Goal: Information Seeking & Learning: Learn about a topic

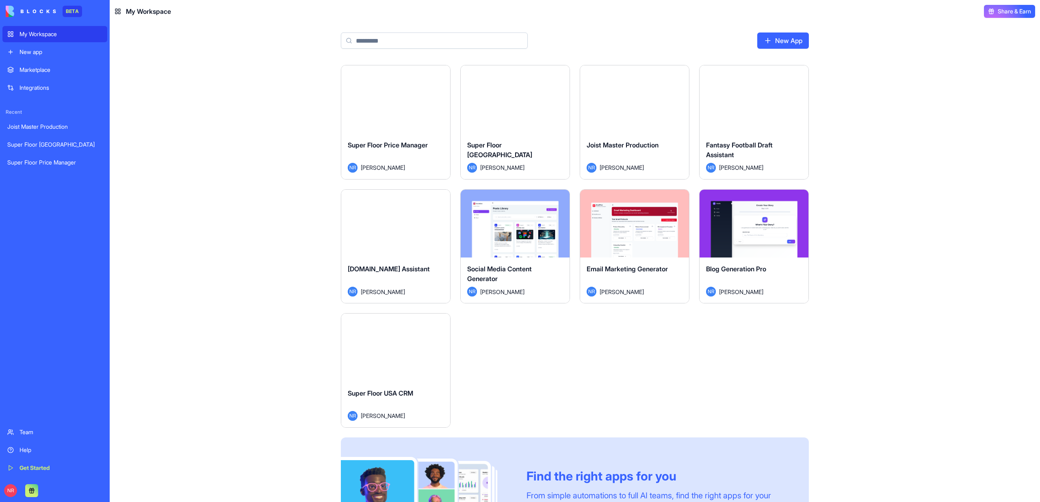
click at [500, 126] on div "Launch" at bounding box center [515, 99] width 109 height 68
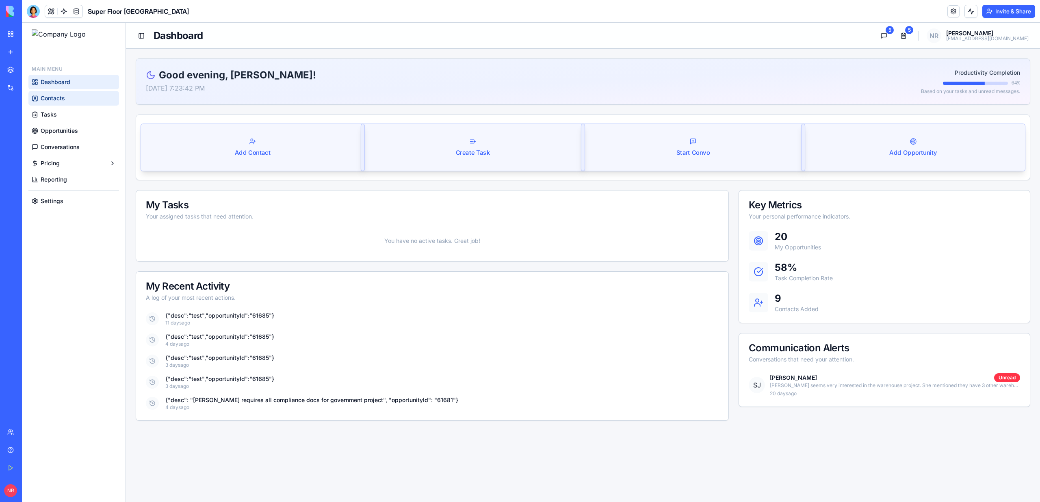
click at [52, 102] on link "Contacts" at bounding box center [73, 98] width 91 height 15
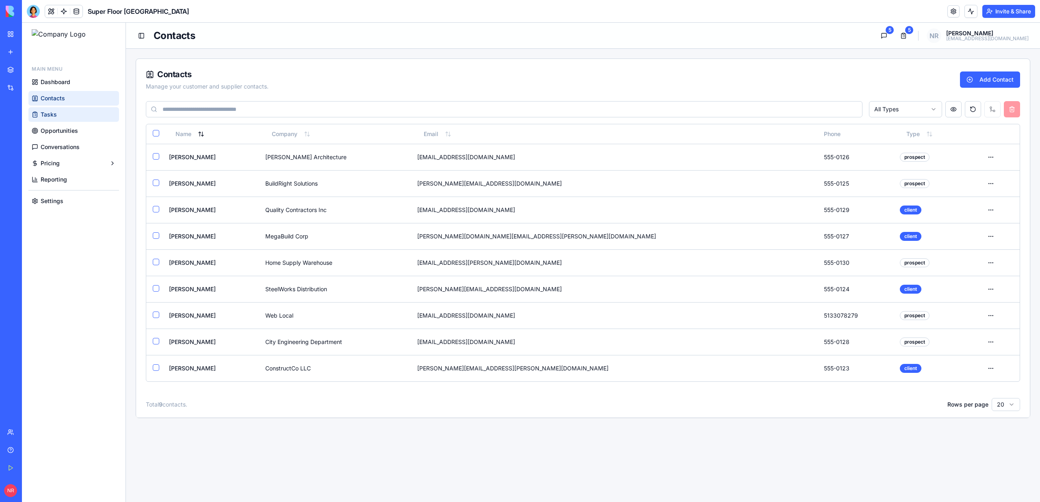
click at [51, 113] on span "Tasks" at bounding box center [49, 114] width 16 height 8
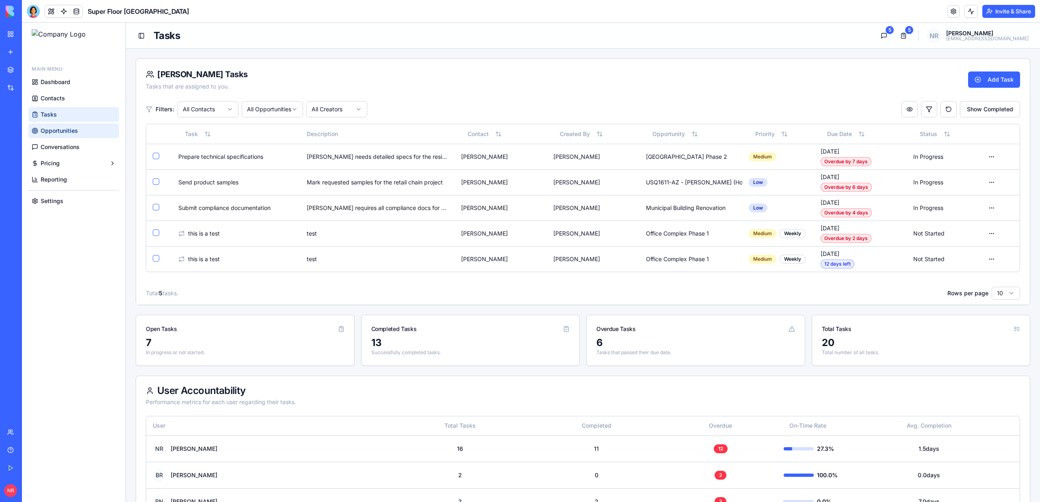
click at [51, 130] on span "Opportunities" at bounding box center [59, 131] width 37 height 8
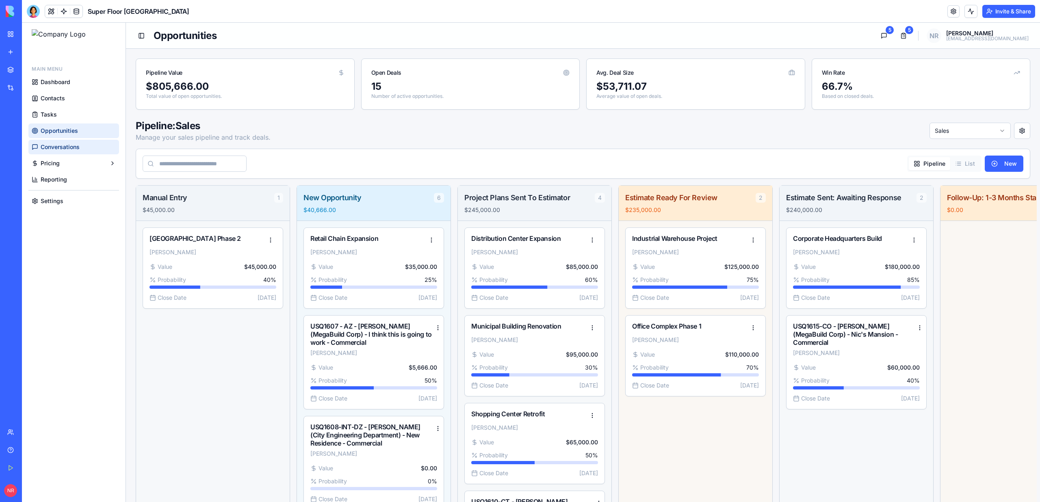
click at [55, 148] on span "Conversations" at bounding box center [60, 147] width 39 height 8
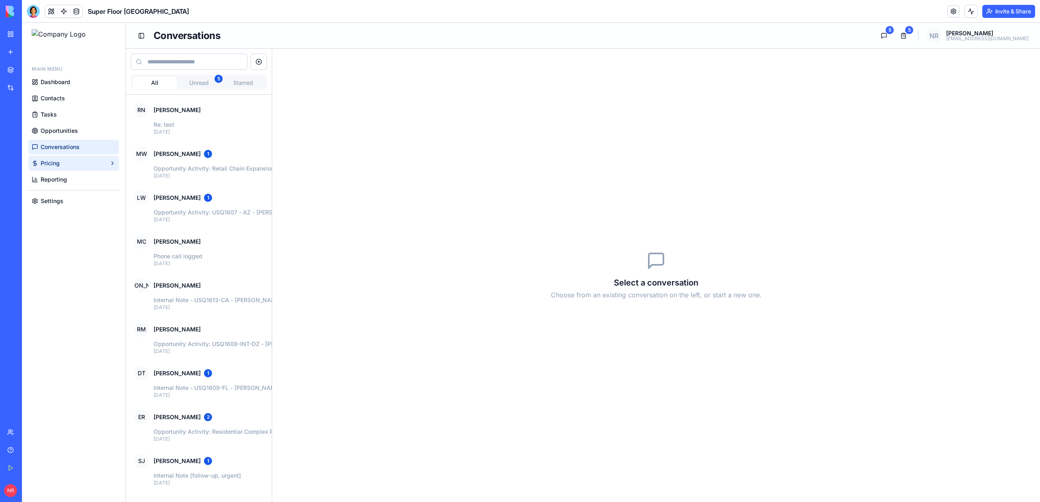
click at [56, 158] on button "Pricing" at bounding box center [73, 163] width 91 height 15
click at [58, 177] on span "Reporting" at bounding box center [54, 179] width 26 height 8
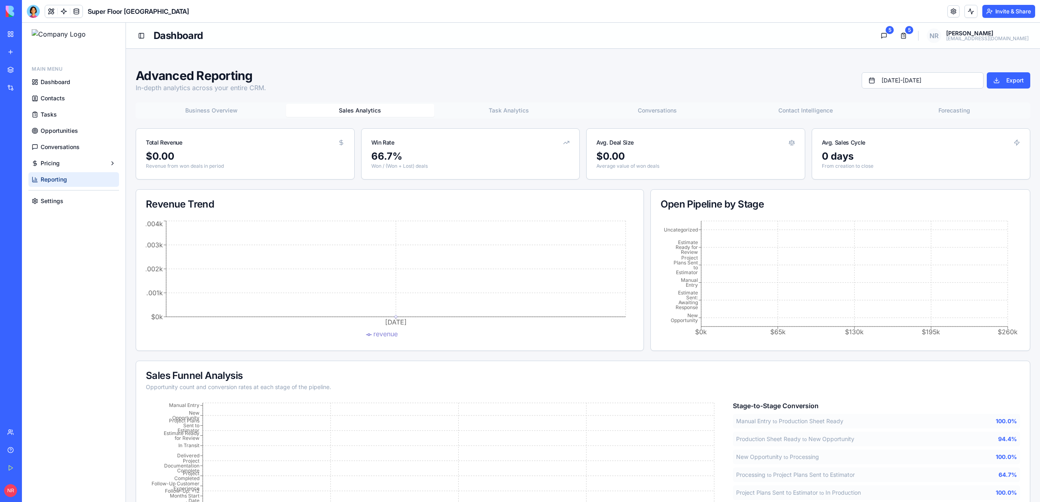
click at [359, 106] on button "Sales Analytics" at bounding box center [360, 110] width 149 height 13
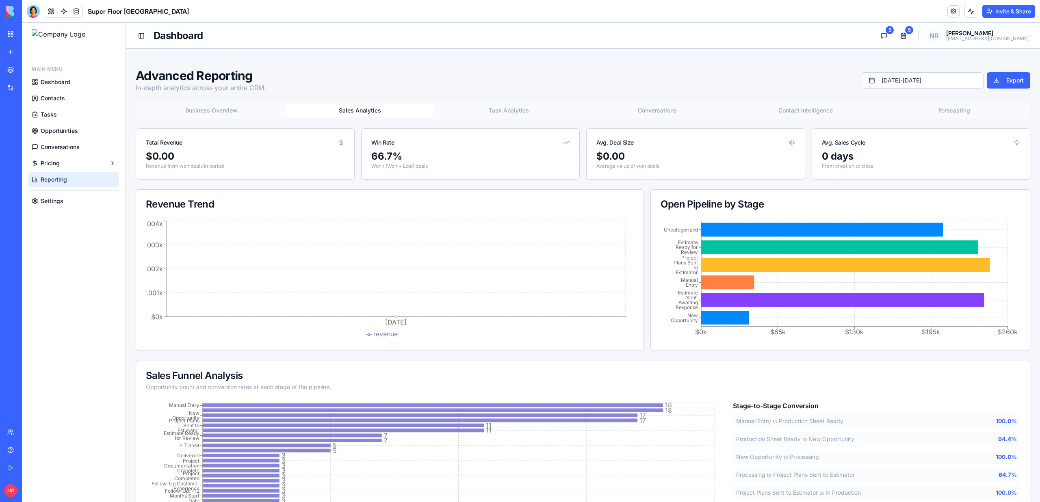
click at [514, 110] on button "Task Analytics" at bounding box center [508, 110] width 149 height 13
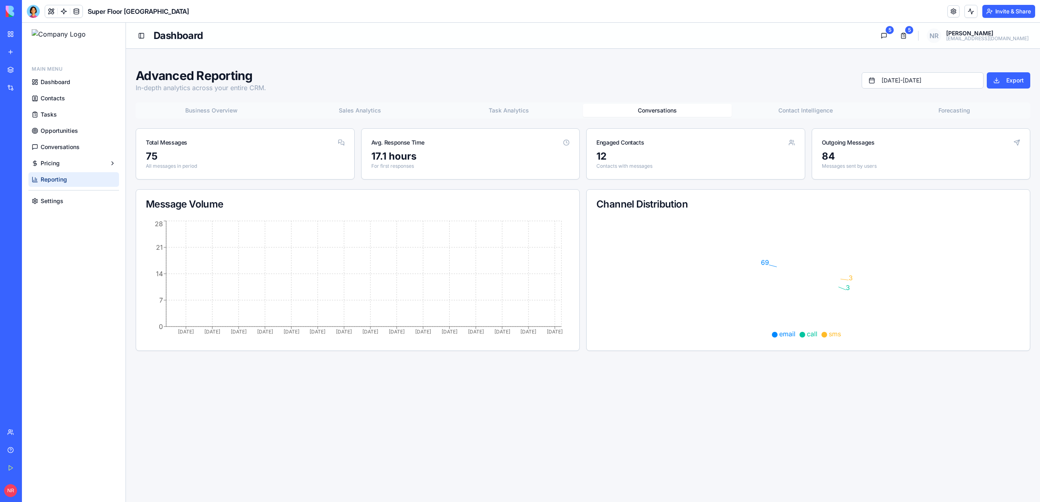
click at [684, 113] on button "Conversations" at bounding box center [657, 110] width 149 height 13
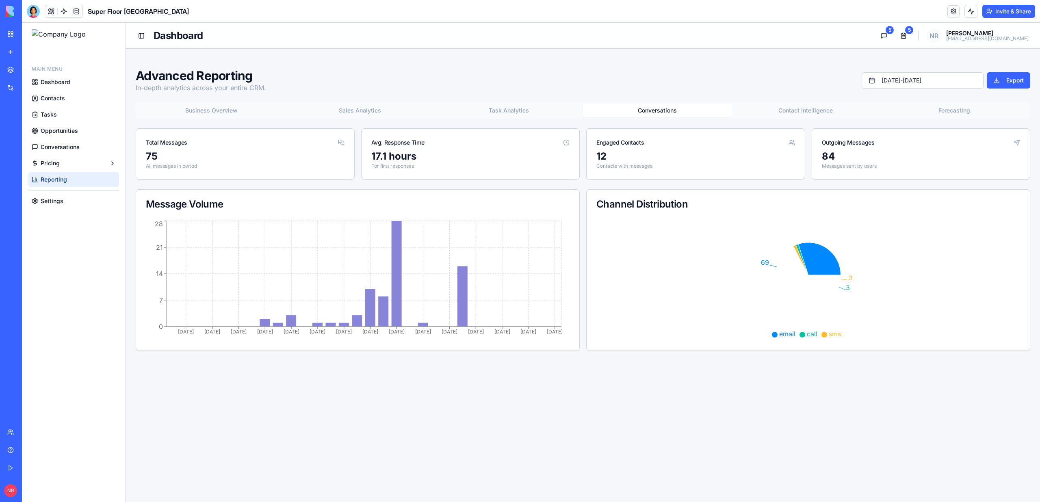
click at [563, 110] on button "Task Analytics" at bounding box center [508, 110] width 149 height 13
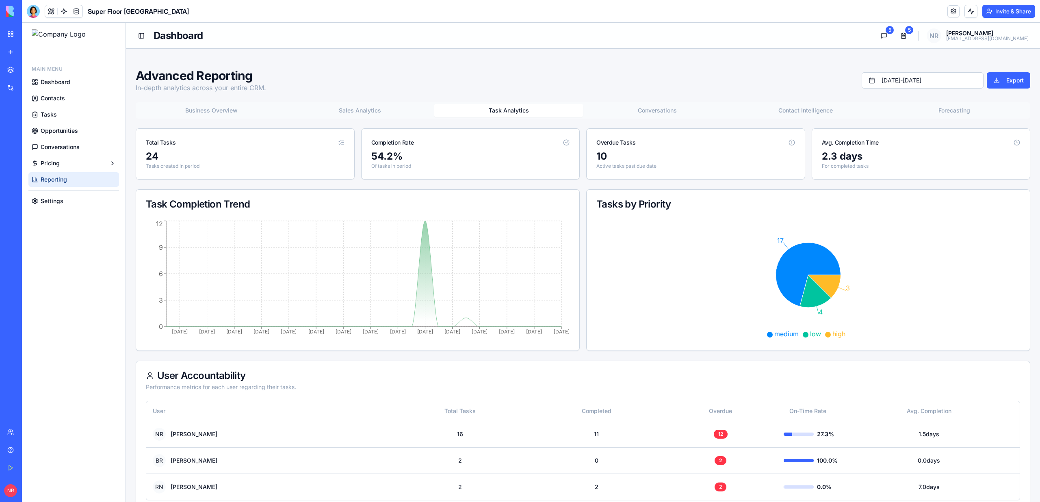
click at [664, 110] on button "Conversations" at bounding box center [657, 110] width 149 height 13
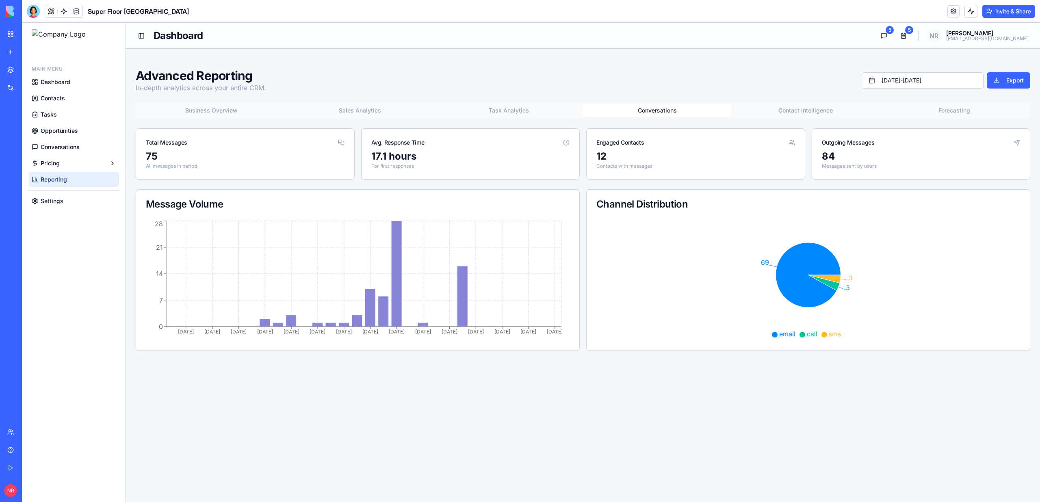
click at [833, 110] on button "Contact Intelligence" at bounding box center [806, 110] width 149 height 13
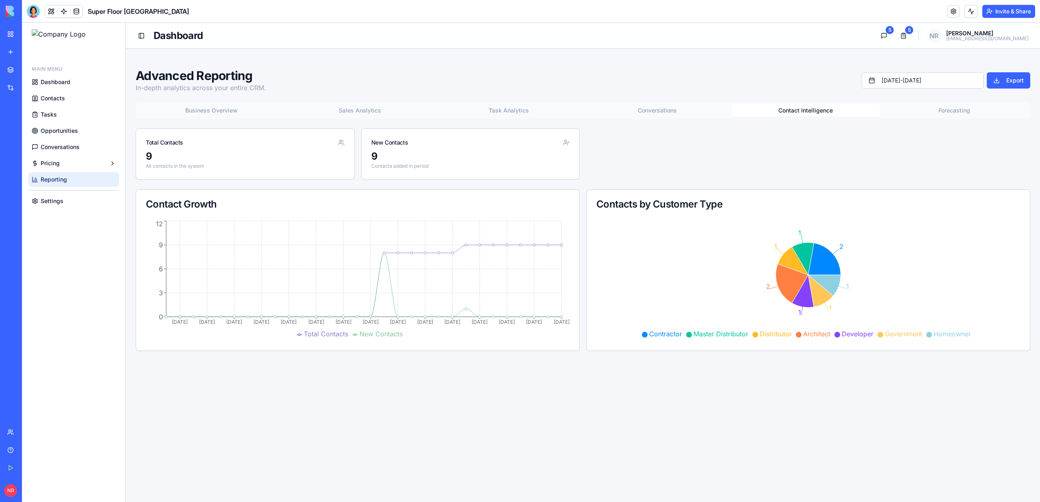
click at [955, 108] on button "Forecasting" at bounding box center [954, 110] width 149 height 13
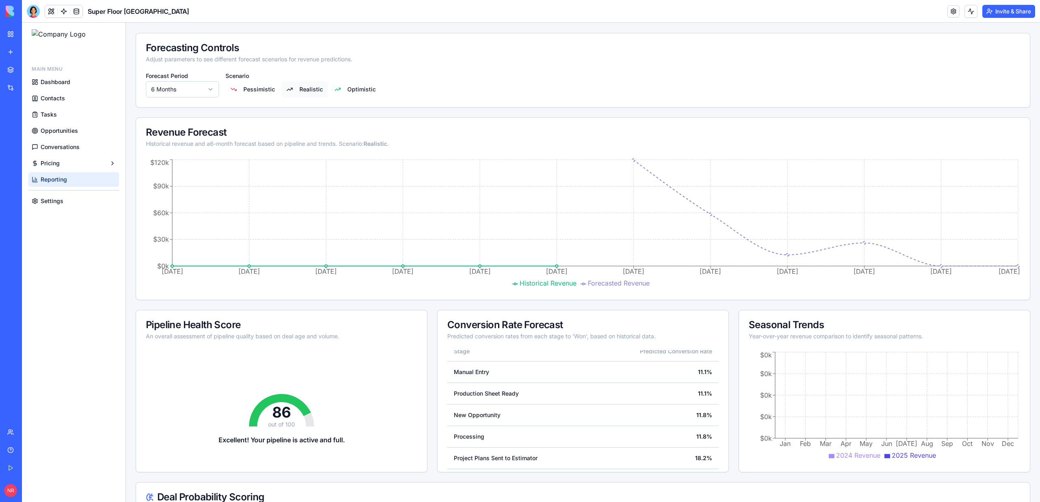
scroll to position [184, 0]
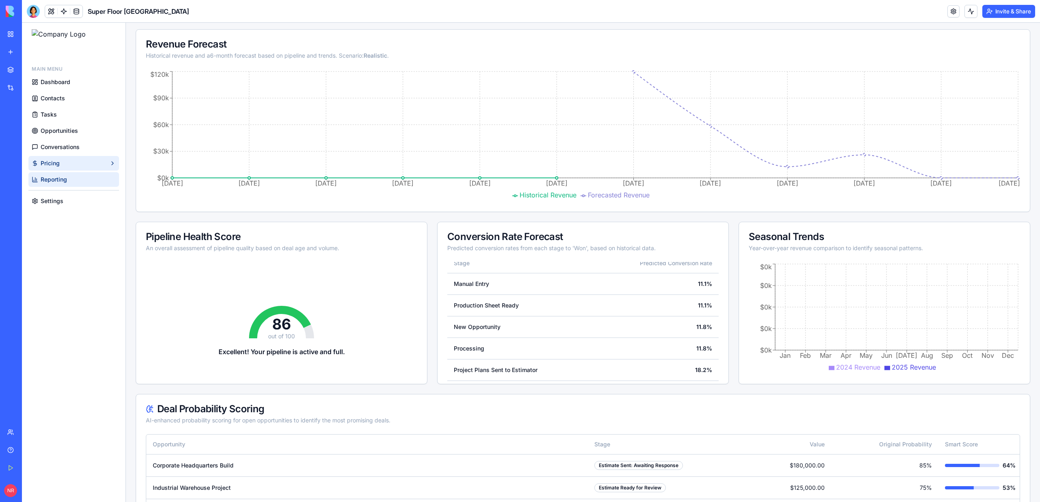
click at [46, 164] on span "Pricing" at bounding box center [50, 163] width 19 height 8
click at [74, 106] on ul "Dashboard Contacts Tasks Opportunities Conversations Pricing Reporting" at bounding box center [73, 131] width 91 height 112
click at [74, 84] on link "Dashboard" at bounding box center [73, 82] width 91 height 15
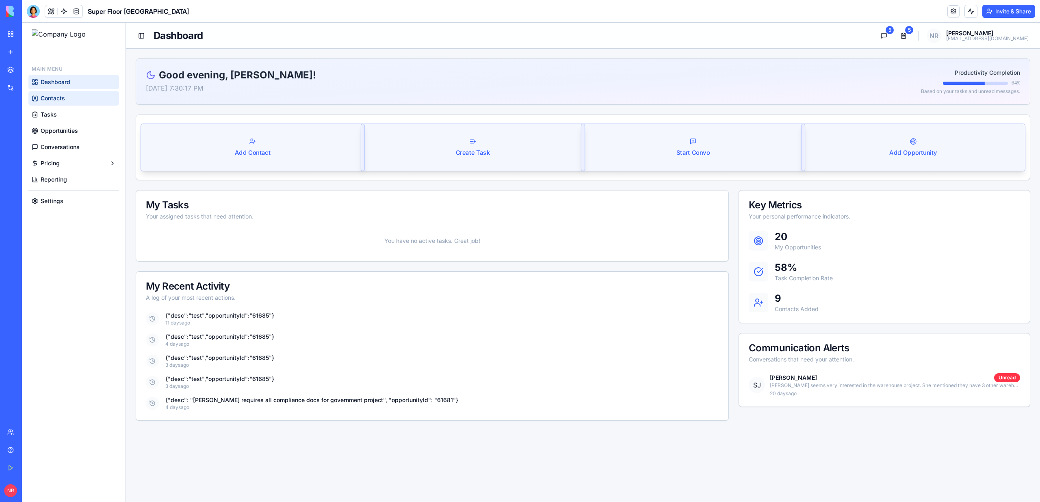
click at [85, 103] on link "Contacts" at bounding box center [73, 98] width 91 height 15
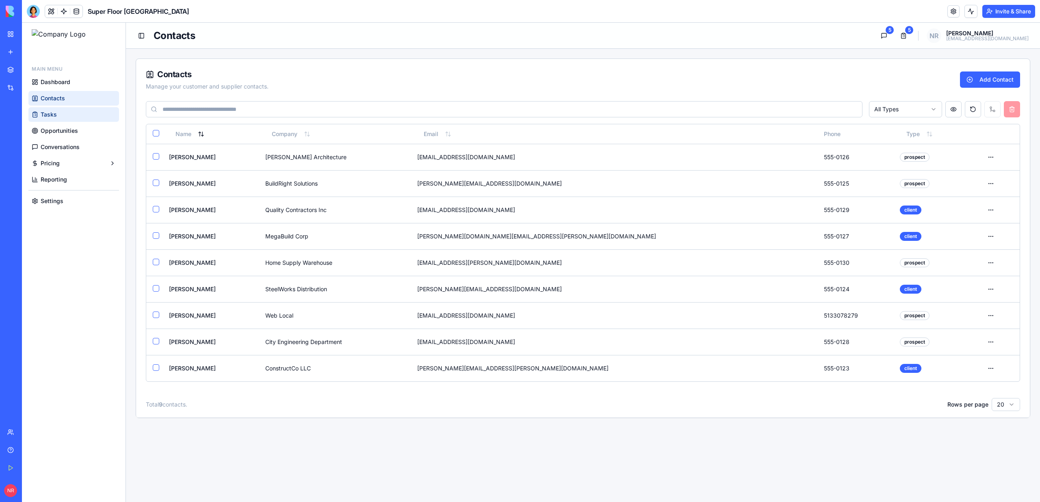
click at [81, 117] on link "Tasks" at bounding box center [73, 114] width 91 height 15
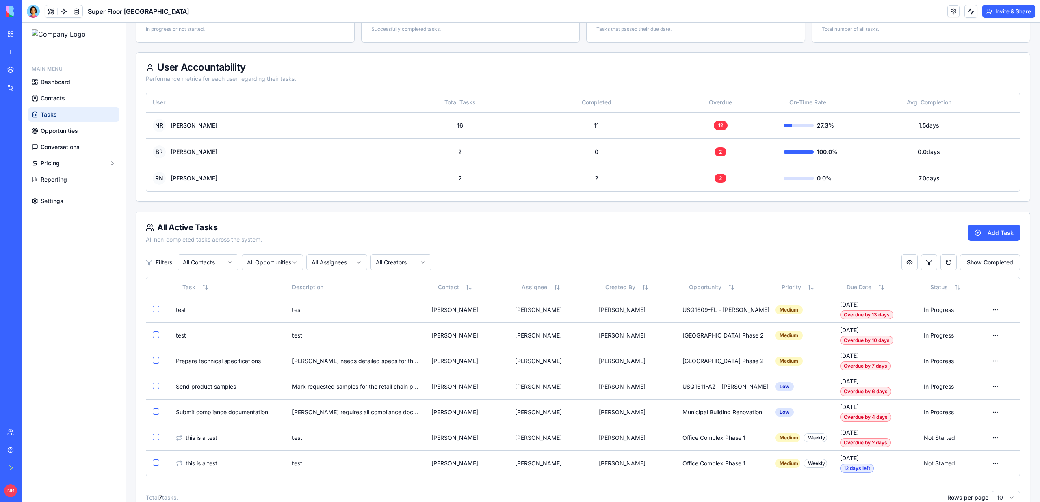
scroll to position [340, 0]
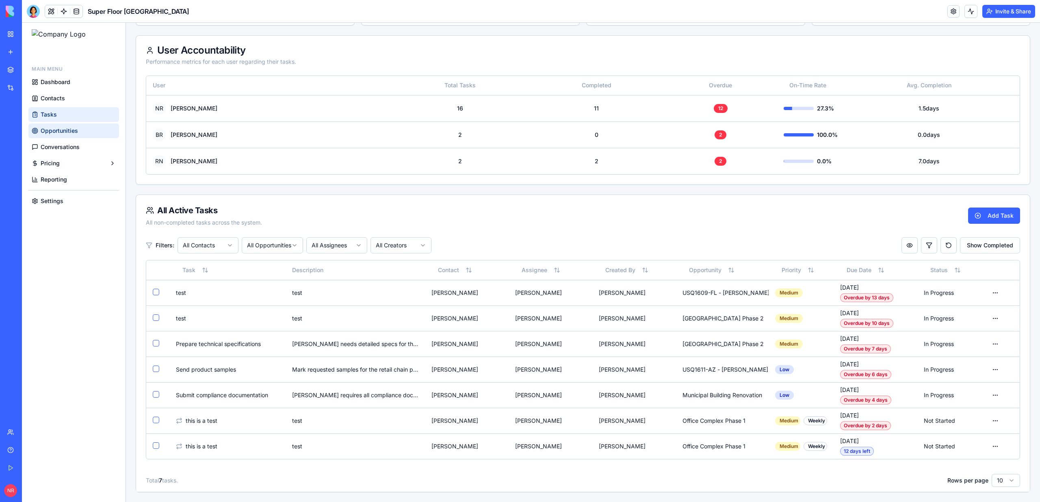
click at [44, 124] on link "Opportunities" at bounding box center [73, 130] width 91 height 15
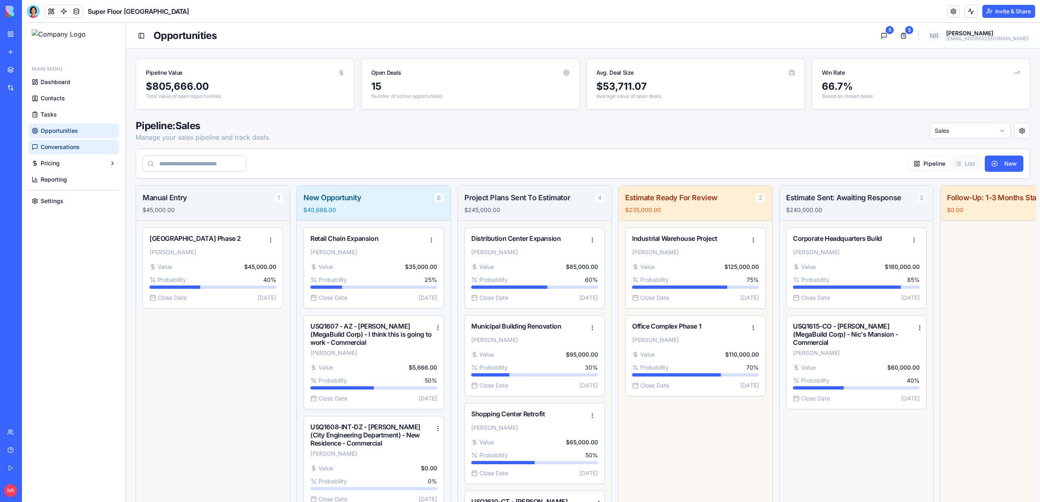
click at [56, 151] on link "Conversations" at bounding box center [73, 147] width 91 height 15
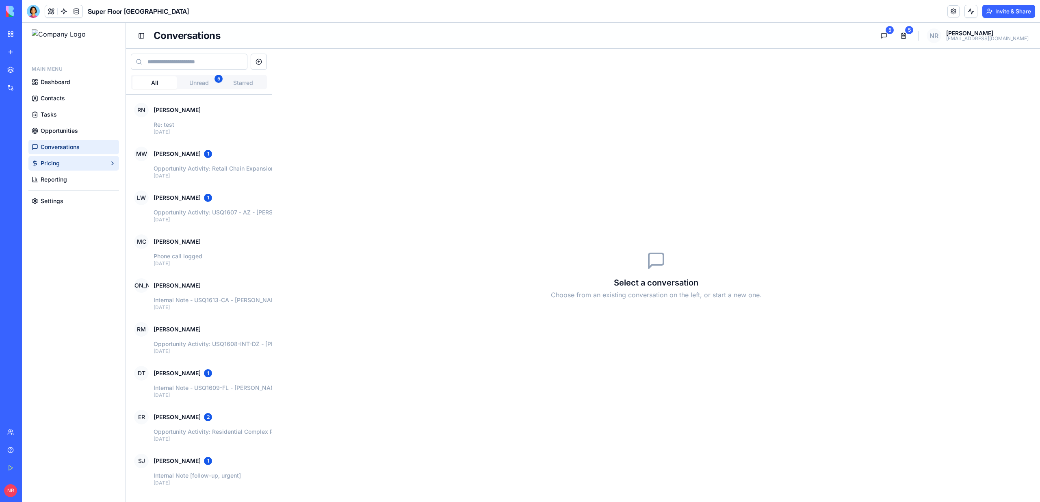
click at [58, 168] on button "Pricing" at bounding box center [73, 163] width 91 height 15
click at [56, 180] on span "Reporting" at bounding box center [54, 179] width 26 height 8
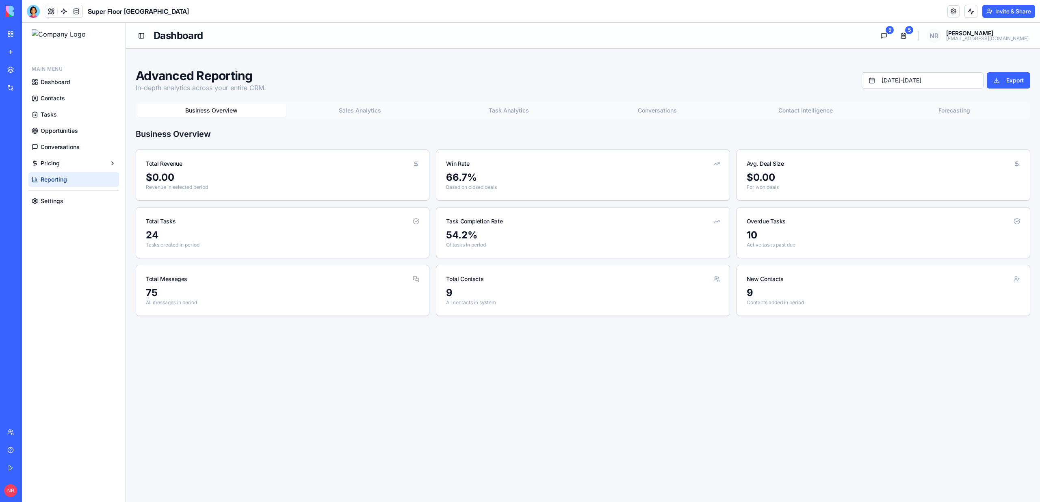
click at [355, 116] on button "Sales Analytics" at bounding box center [360, 110] width 149 height 13
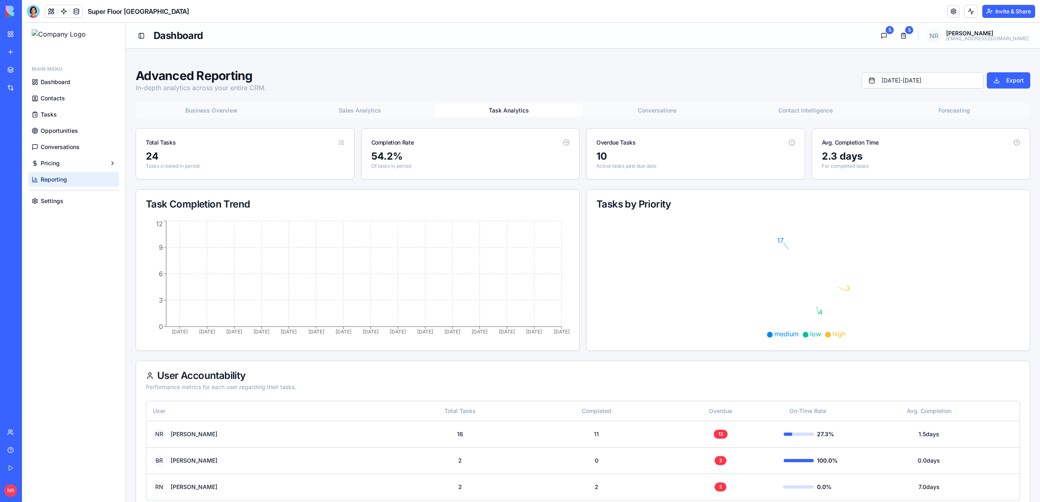
click at [494, 113] on button "Task Analytics" at bounding box center [508, 110] width 149 height 13
click at [662, 113] on button "Conversations" at bounding box center [657, 110] width 149 height 13
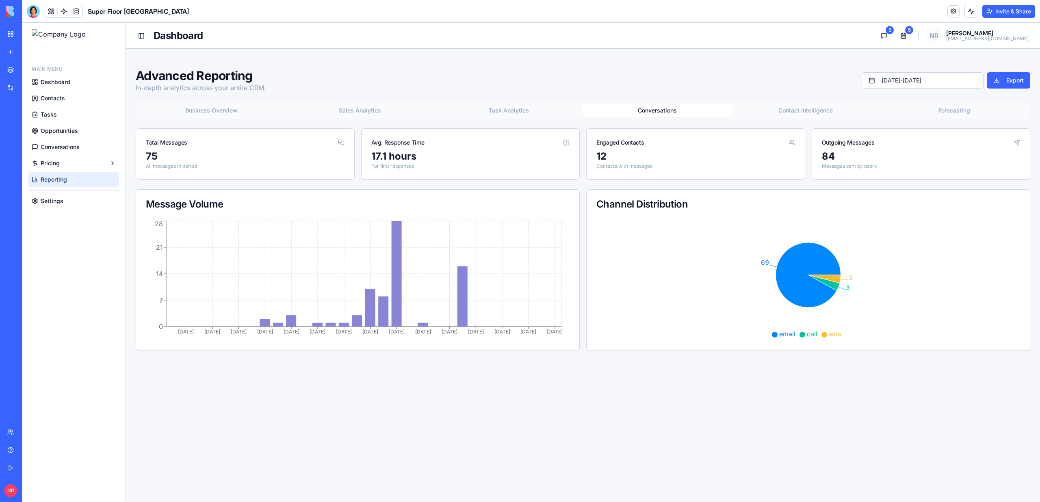
click at [812, 107] on button "Contact Intelligence" at bounding box center [806, 110] width 149 height 13
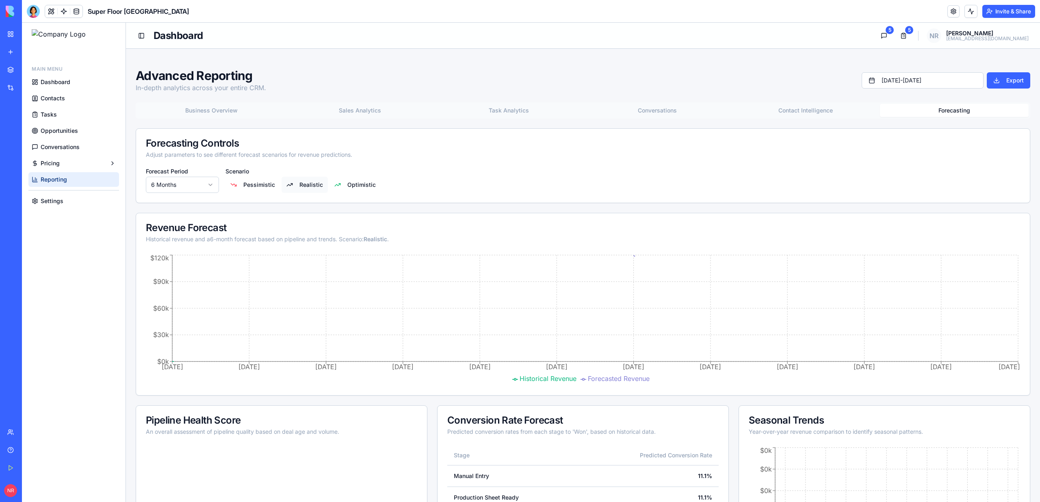
click at [948, 115] on button "Forecasting" at bounding box center [954, 110] width 149 height 13
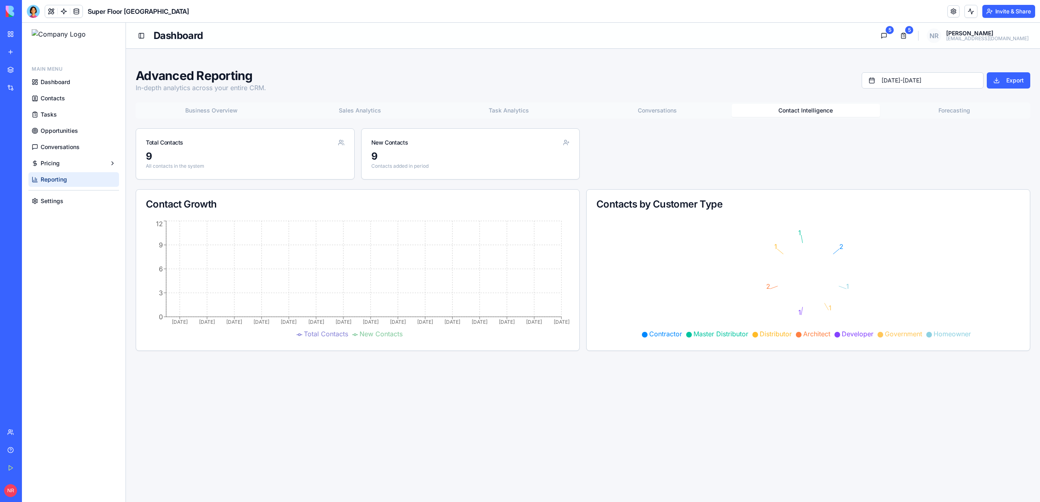
click at [836, 114] on button "Contact Intelligence" at bounding box center [806, 110] width 149 height 13
click at [51, 199] on span "Settings" at bounding box center [52, 201] width 23 height 8
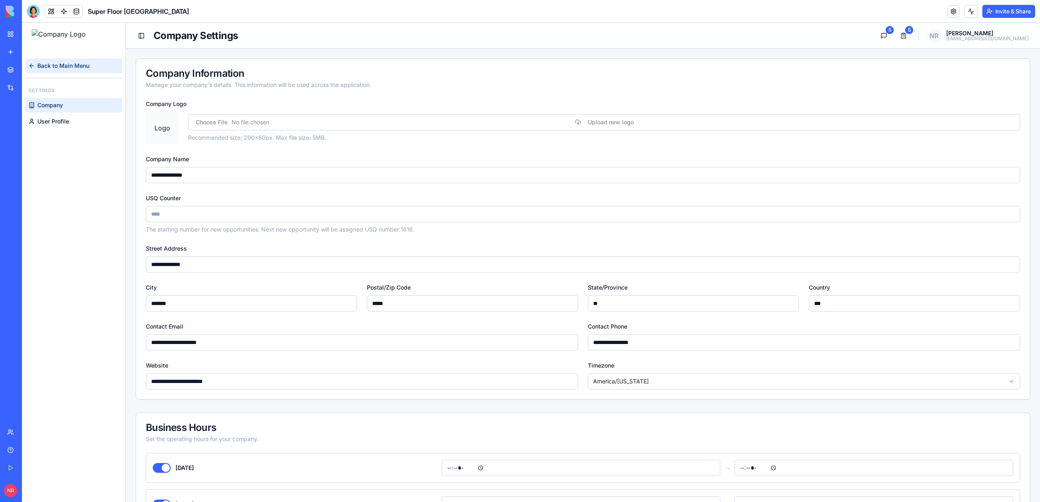
click at [45, 69] on span "Back to Main Menu" at bounding box center [63, 66] width 52 height 8
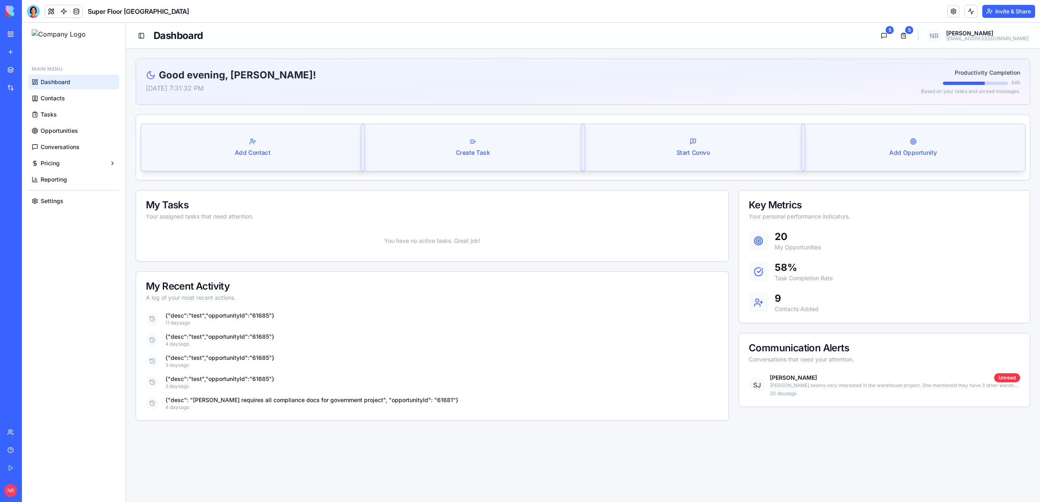
click at [52, 190] on div at bounding box center [73, 190] width 91 height 0
click at [56, 182] on span "Reporting" at bounding box center [54, 179] width 26 height 8
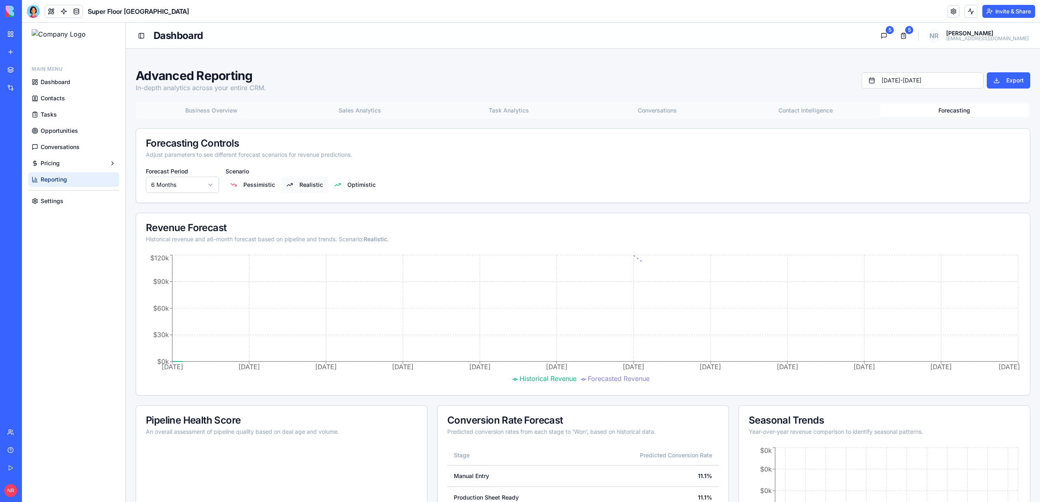
click at [951, 110] on button "Forecasting" at bounding box center [954, 110] width 149 height 13
click at [866, 109] on button "Contact Intelligence" at bounding box center [806, 110] width 149 height 13
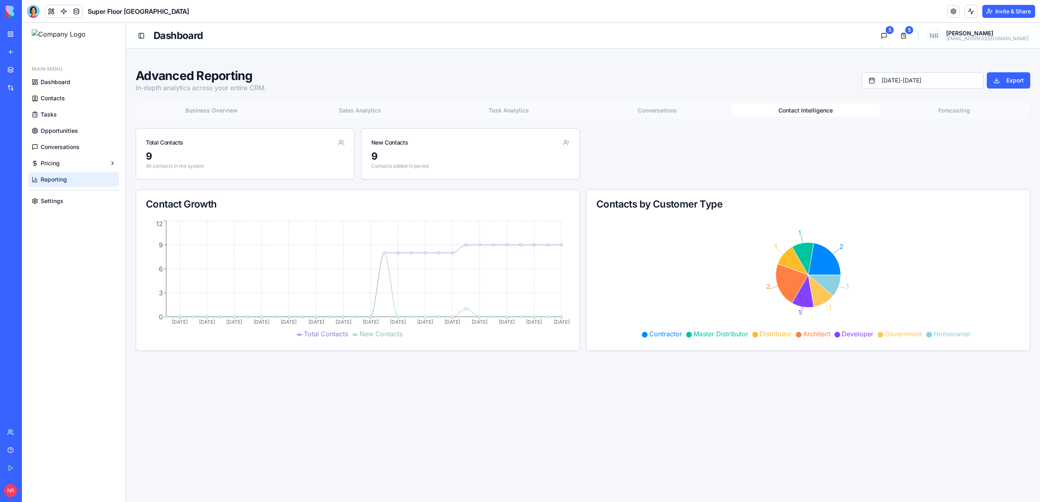
click at [13, 484] on div "NR" at bounding box center [11, 490] width 11 height 13
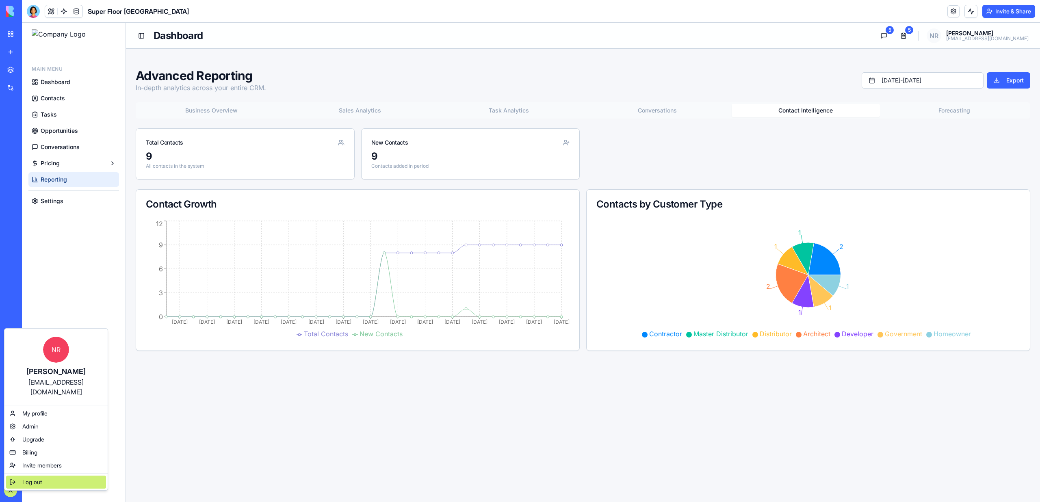
click at [34, 478] on span "Log out" at bounding box center [31, 482] width 19 height 8
